Goal: Information Seeking & Learning: Learn about a topic

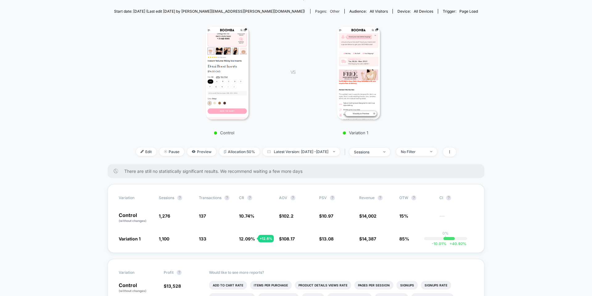
scroll to position [31, 0]
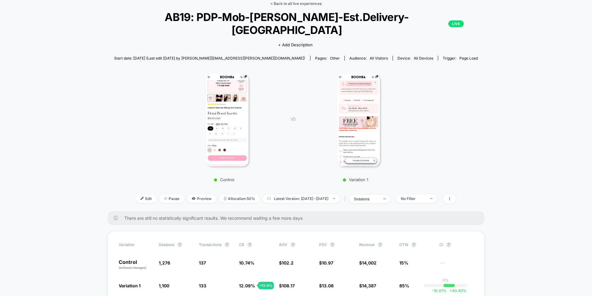
click at [281, 4] on link "< Back to all live experiences" at bounding box center [295, 3] width 51 height 5
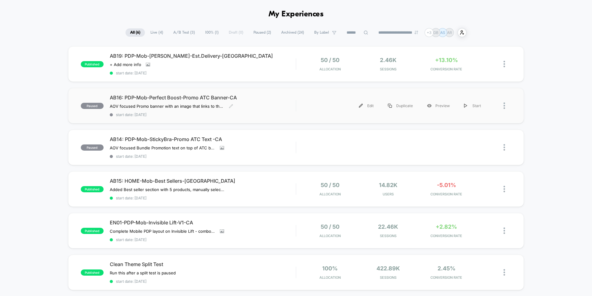
scroll to position [31, 0]
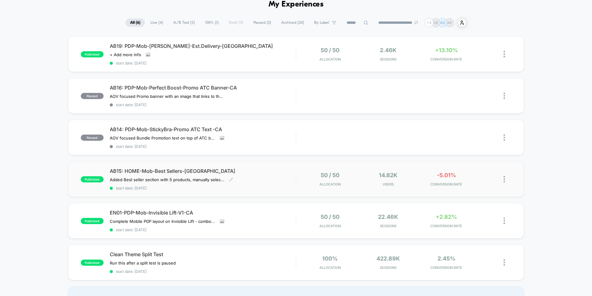
click at [260, 178] on div "AB15: HOME-Mob-Best Sellers-CA Added Best seller section with 5 products, manua…" at bounding box center [203, 179] width 186 height 23
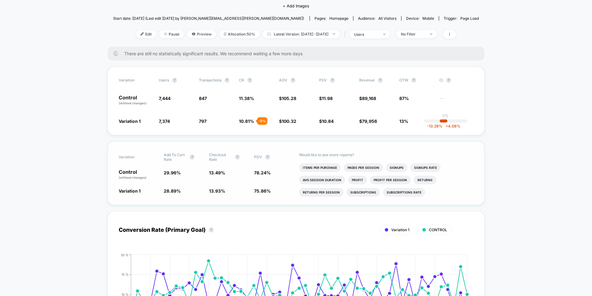
scroll to position [31, 0]
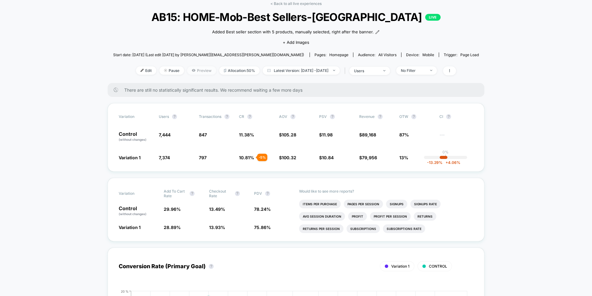
click at [189, 70] on span "Preview" at bounding box center [201, 70] width 29 height 8
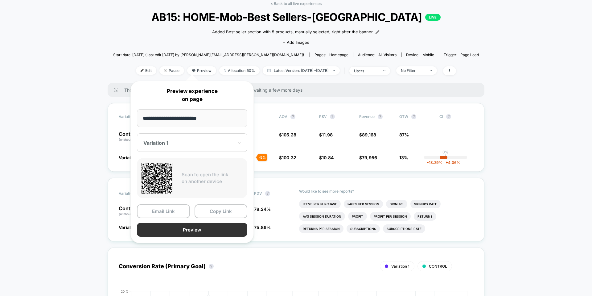
click at [180, 225] on button "Preview" at bounding box center [192, 230] width 110 height 14
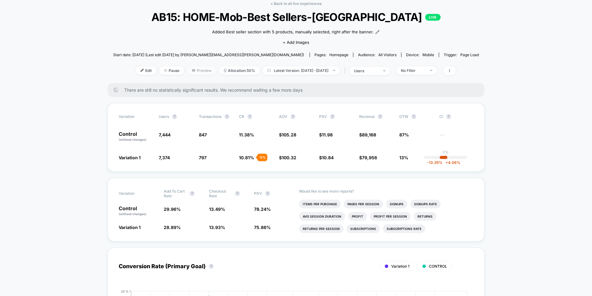
click at [193, 72] on span "Preview" at bounding box center [201, 70] width 29 height 8
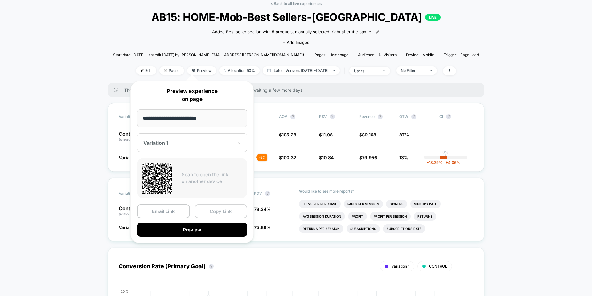
click at [212, 210] on button "Copy Link" at bounding box center [221, 211] width 53 height 14
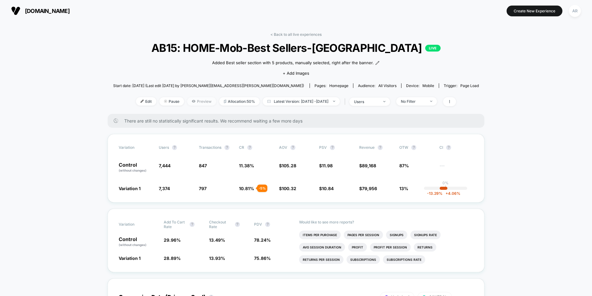
click at [187, 101] on span "Preview" at bounding box center [201, 101] width 29 height 8
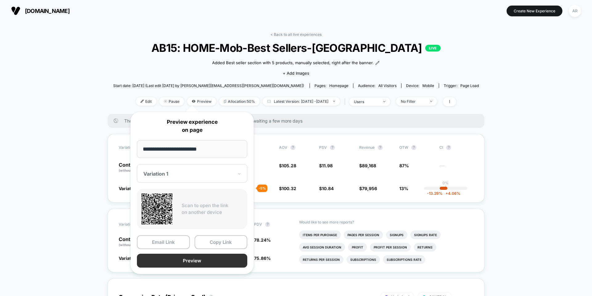
click at [176, 260] on button "Preview" at bounding box center [192, 260] width 110 height 14
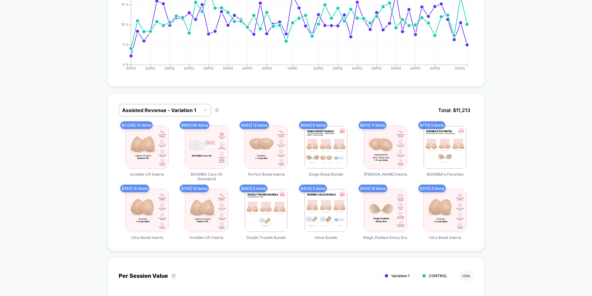
scroll to position [339, 0]
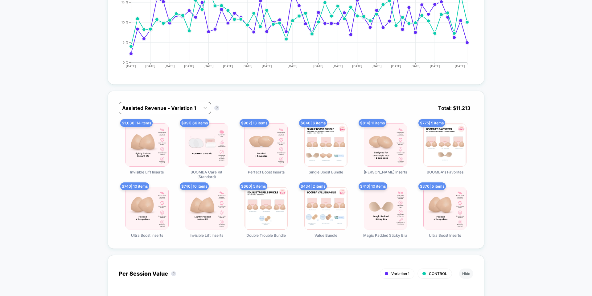
click at [191, 105] on div at bounding box center [159, 107] width 75 height 7
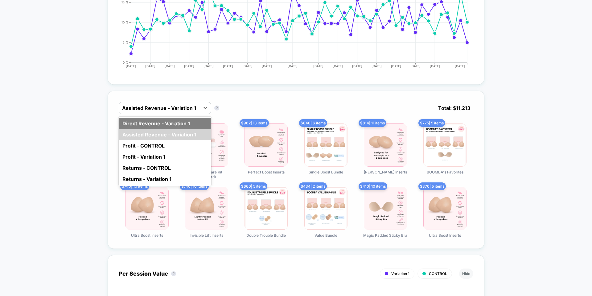
click at [174, 124] on div "Direct Revenue - Variation 1" at bounding box center [165, 123] width 92 height 11
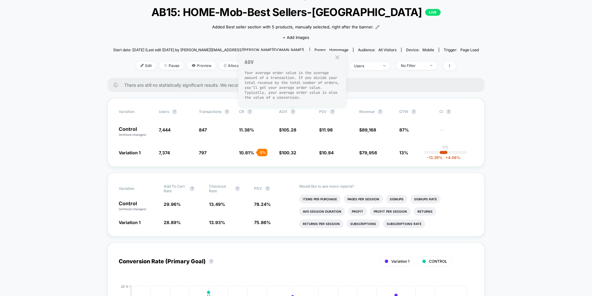
scroll to position [31, 0]
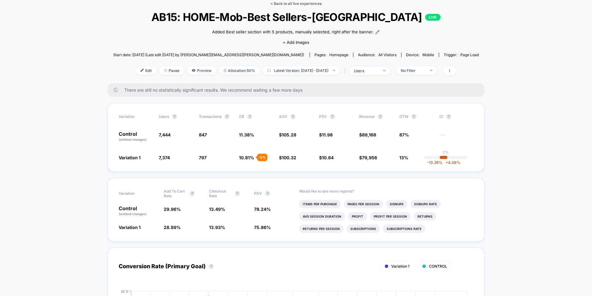
click at [275, 3] on link "< Back to all live experiences" at bounding box center [295, 3] width 51 height 5
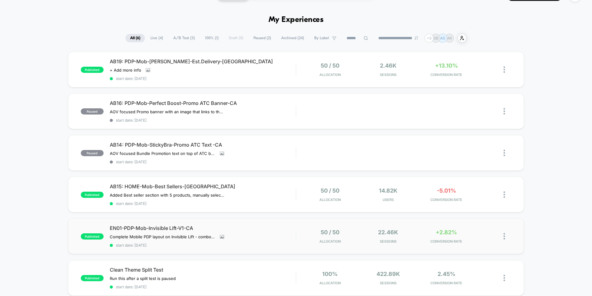
scroll to position [31, 0]
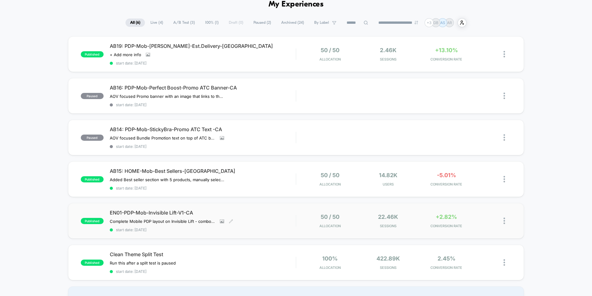
click at [216, 217] on div "EN01-PDP-Mob-Invisible Lift-V1-CA Complete Mobile PDP layout on Invisible Lift …" at bounding box center [203, 220] width 186 height 23
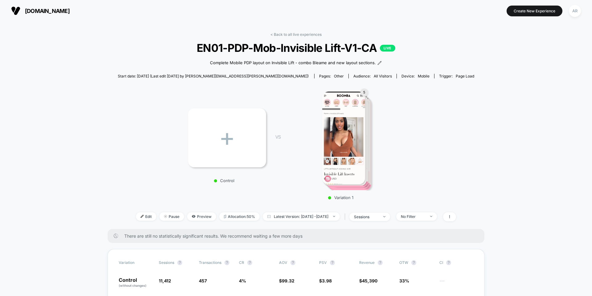
click at [269, 33] on div "< Back to all live experiences EN01-PDP-Mob-Invisible Lift-V1-CA LIVE Complete …" at bounding box center [296, 130] width 356 height 197
click at [573, 14] on div "AR" at bounding box center [575, 11] width 12 height 12
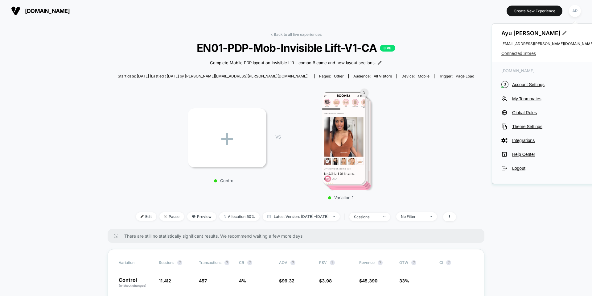
click at [529, 53] on span "Connected Stores" at bounding box center [547, 53] width 92 height 5
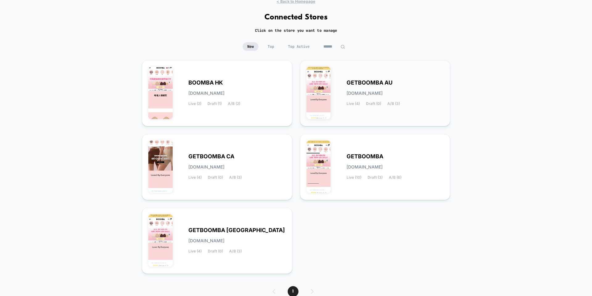
scroll to position [50, 0]
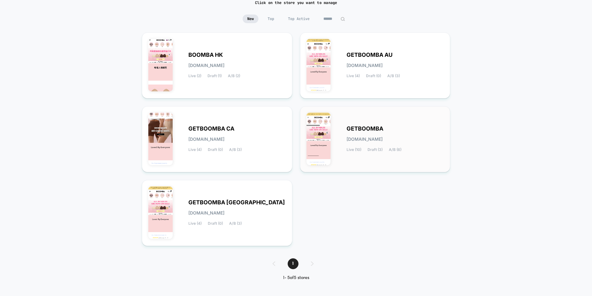
click at [372, 117] on div "GETBOOMBA [DOMAIN_NAME] Live (10) Draft (3) A/B (6)" at bounding box center [374, 139] width 137 height 53
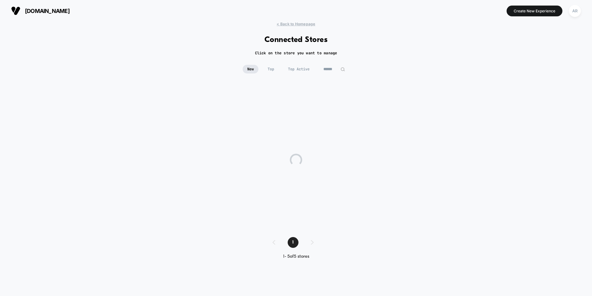
scroll to position [0, 0]
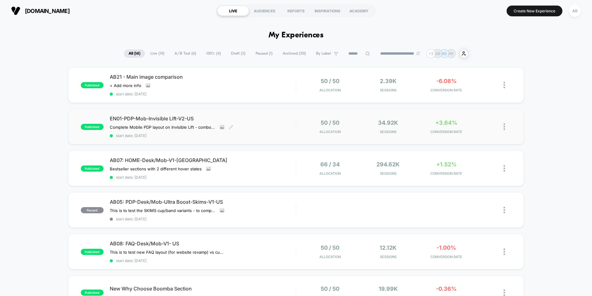
click at [257, 123] on div "EN01-PDP-Mob-Invisible Lift-V2-US Complete Mobile PDP layout on Invisible Lift …" at bounding box center [203, 126] width 186 height 23
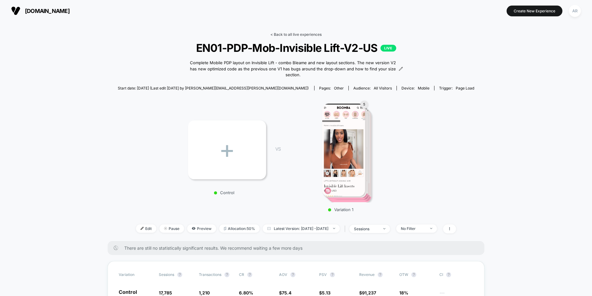
click at [273, 34] on link "< Back to all live experiences" at bounding box center [295, 34] width 51 height 5
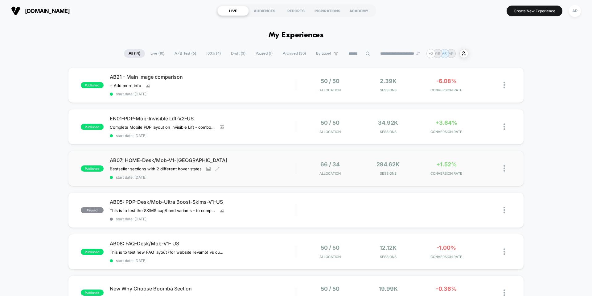
click at [271, 163] on span "AB07: HOME-Desk/Mob-V1-[GEOGRAPHIC_DATA]" at bounding box center [203, 160] width 186 height 6
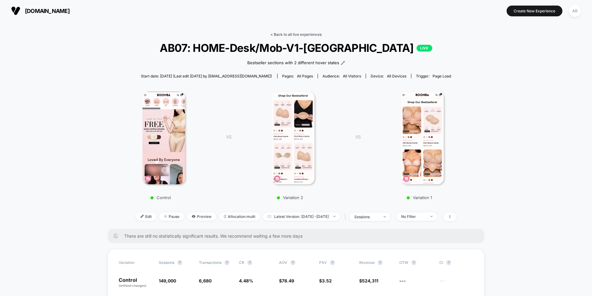
click at [281, 35] on link "< Back to all live experiences" at bounding box center [295, 34] width 51 height 5
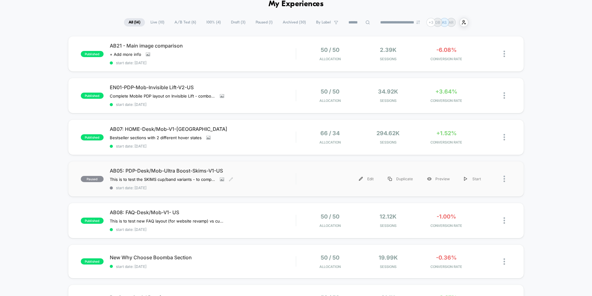
scroll to position [31, 0]
click at [275, 174] on span "AB05: PDP-Desk/Mob-Ultra Boost-Skims-V1-US" at bounding box center [203, 171] width 186 height 6
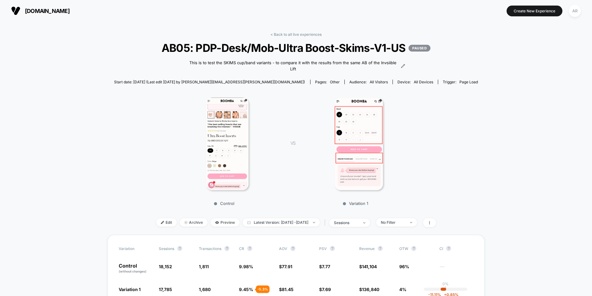
click at [228, 155] on img at bounding box center [227, 143] width 43 height 92
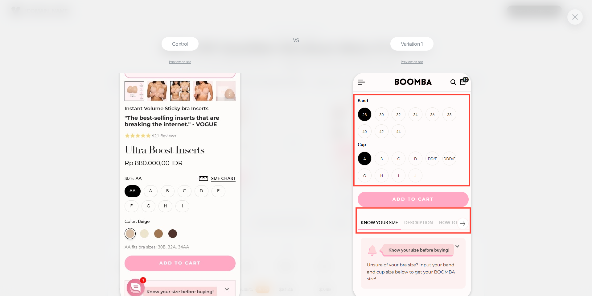
click at [276, 85] on div at bounding box center [180, 172] width 201 height 259
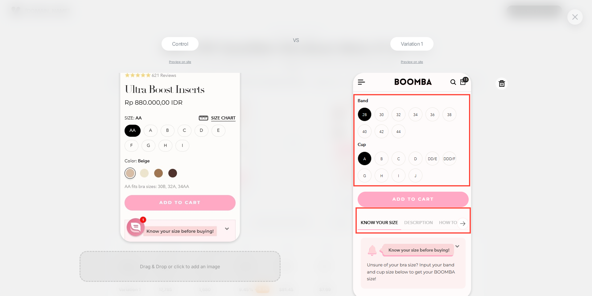
scroll to position [92, 0]
click at [556, 86] on div "Control Preview on site VS Variation 1 Preview on site" at bounding box center [296, 148] width 592 height 296
click at [575, 16] on img at bounding box center [575, 16] width 6 height 5
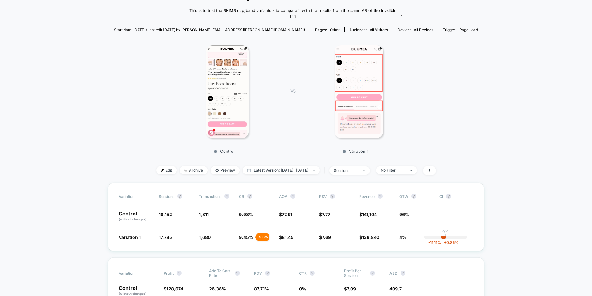
scroll to position [62, 0]
